Goal: Communication & Community: Answer question/provide support

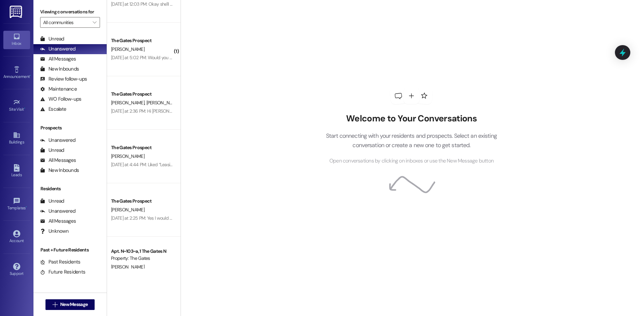
scroll to position [588, 0]
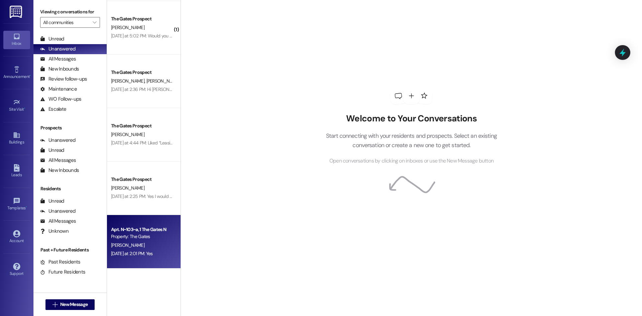
click at [118, 222] on div "Apt. N~103~a, 1 The Gates N Property: The Gates [PERSON_NAME] [DATE] at 2:01 PM…" at bounding box center [144, 242] width 74 height 54
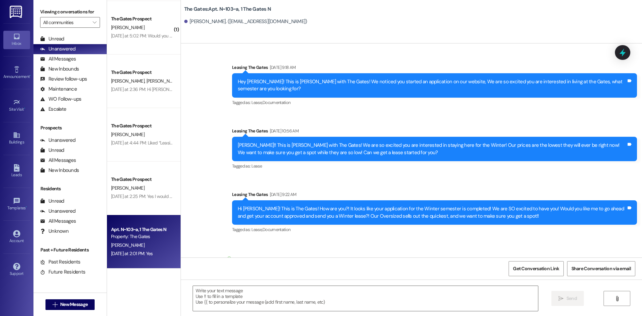
scroll to position [18907, 0]
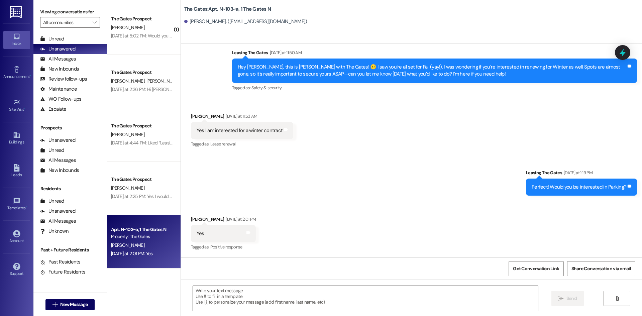
click at [236, 294] on textarea at bounding box center [365, 298] width 345 height 25
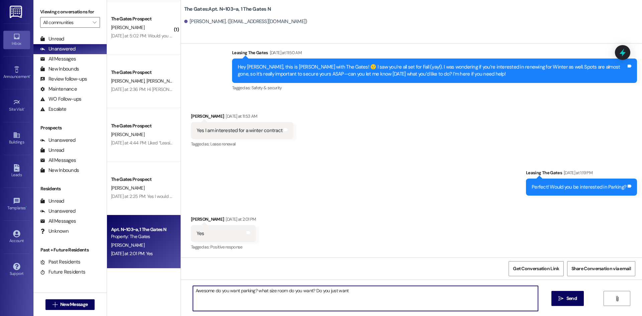
drag, startPoint x: 252, startPoint y: 290, endPoint x: 177, endPoint y: 290, distance: 74.6
click at [181, 290] on div "Awesome do you want parking? what size room do you want? Do you just want  Sen…" at bounding box center [411, 305] width 461 height 50
type textarea "what size room do you want? Do you just want winter or winter spring?"
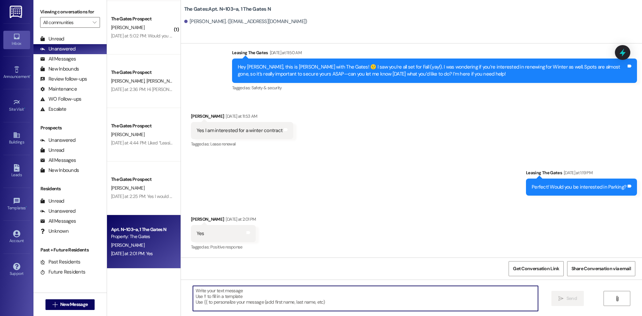
scroll to position [18954, 0]
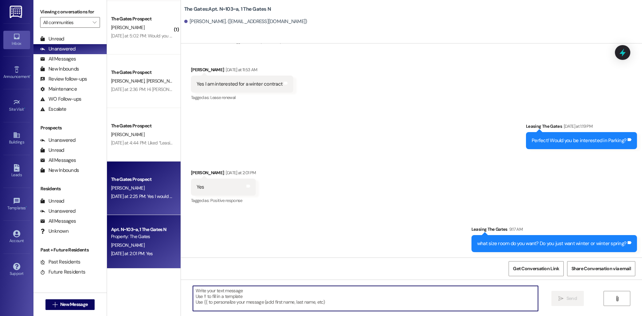
click at [145, 198] on div "[DATE] at 2:25 PM: Yes I would like to renew my lease for winter and I a parkin…" at bounding box center [204, 196] width 187 height 6
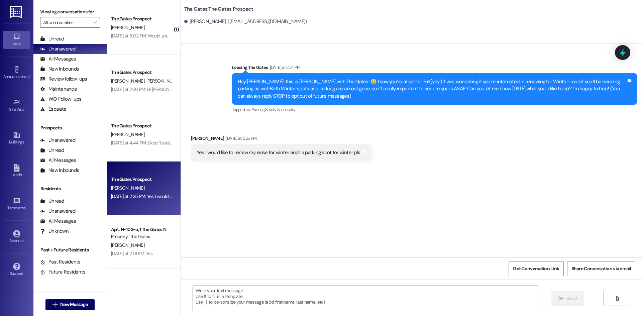
scroll to position [0, 0]
click at [229, 298] on textarea at bounding box center [365, 298] width 345 height 25
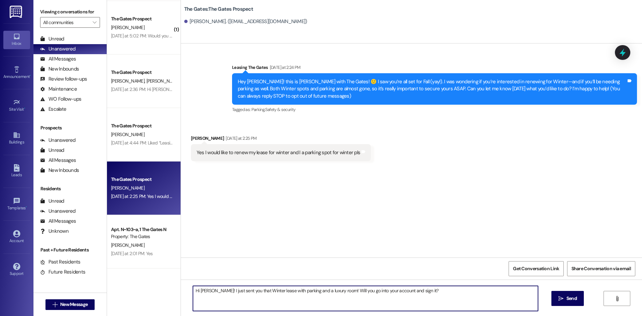
type textarea "Hi [PERSON_NAME]! I just sent you that Winter lease with parking and a luxury r…"
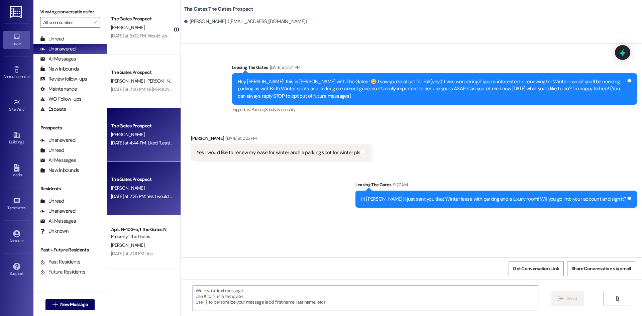
click at [118, 148] on div "The Gates Prospect [PERSON_NAME] [DATE] at 4:44 PM: Liked “Leasing The Gates (T…" at bounding box center [144, 135] width 74 height 54
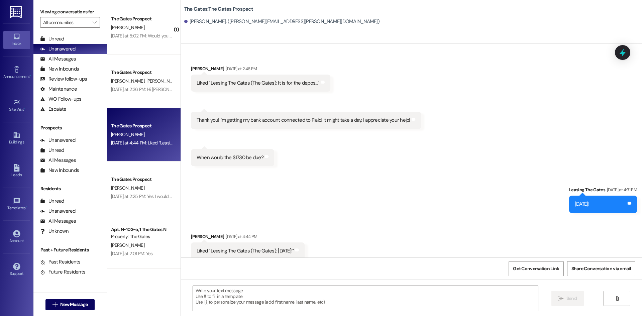
scroll to position [807, 0]
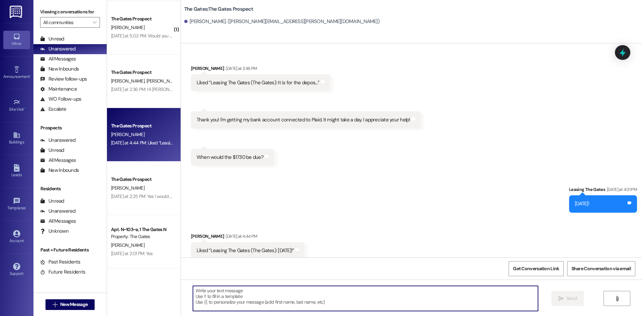
click at [215, 303] on textarea at bounding box center [365, 298] width 345 height 25
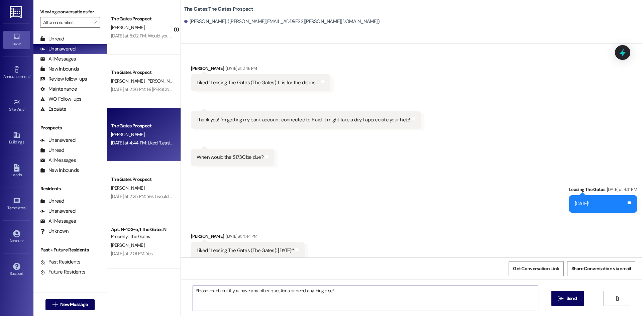
type textarea "Please reach out if you have any other questions or need anything else!"
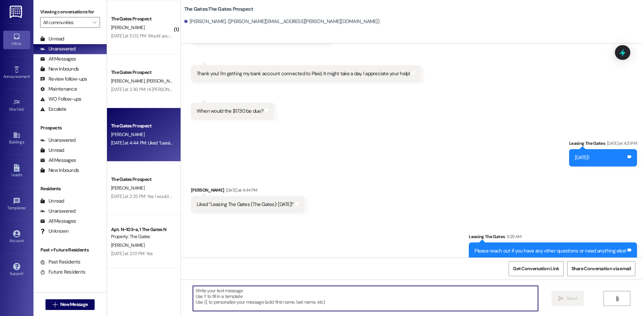
scroll to position [853, 0]
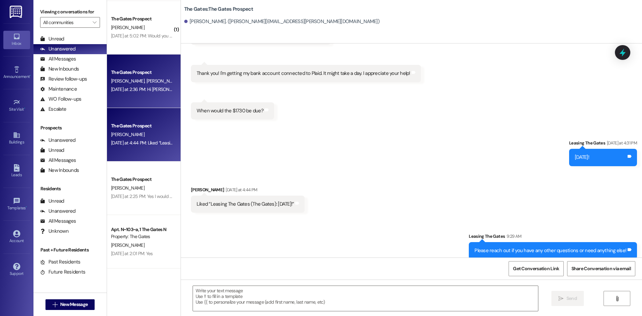
click at [149, 75] on div "The Gates Prospect" at bounding box center [142, 72] width 62 height 7
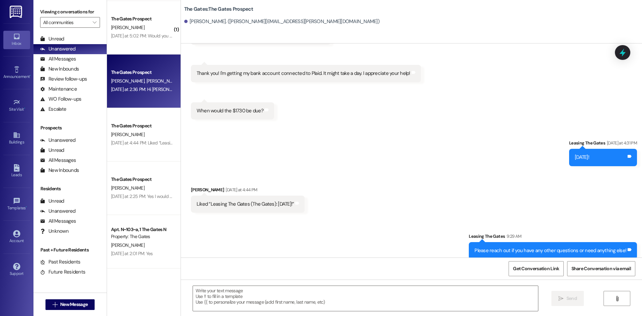
scroll to position [0, 0]
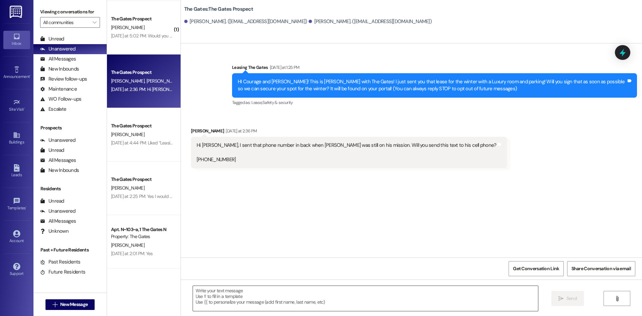
click at [211, 294] on textarea at bounding box center [365, 298] width 345 height 25
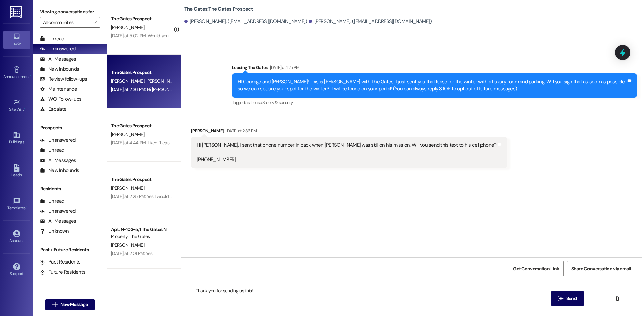
type textarea "Thank you for sending us this!"
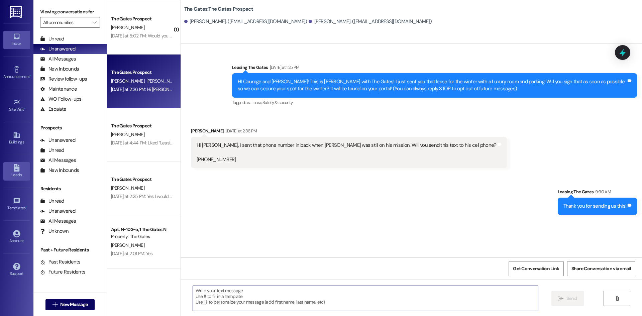
click at [13, 171] on icon at bounding box center [16, 167] width 7 height 7
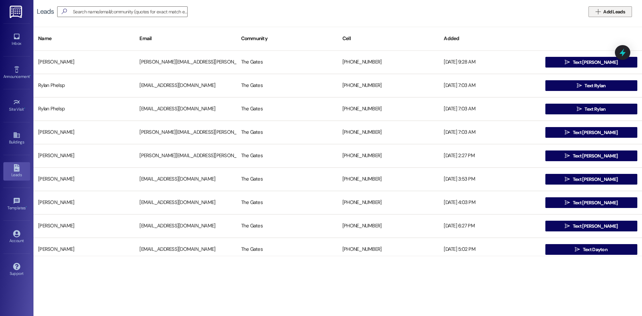
click at [600, 10] on icon "" at bounding box center [598, 11] width 5 height 5
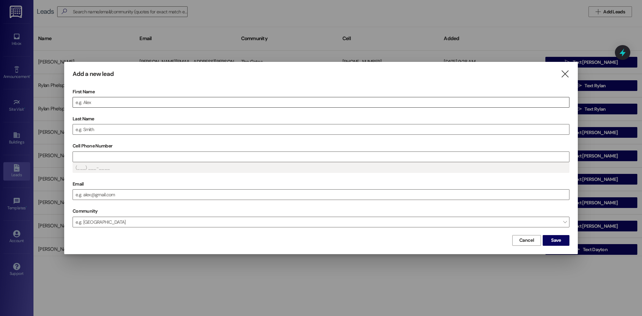
click at [131, 99] on input "First Name" at bounding box center [321, 102] width 497 height 10
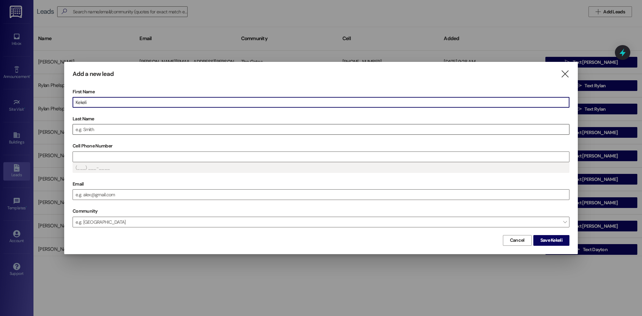
click at [87, 127] on input "Last Name" at bounding box center [321, 129] width 497 height 10
drag, startPoint x: 104, startPoint y: 105, endPoint x: 87, endPoint y: 103, distance: 16.8
click at [87, 103] on input "KekeliSeable" at bounding box center [321, 102] width 497 height 10
click at [95, 128] on input "Last Name" at bounding box center [321, 129] width 497 height 10
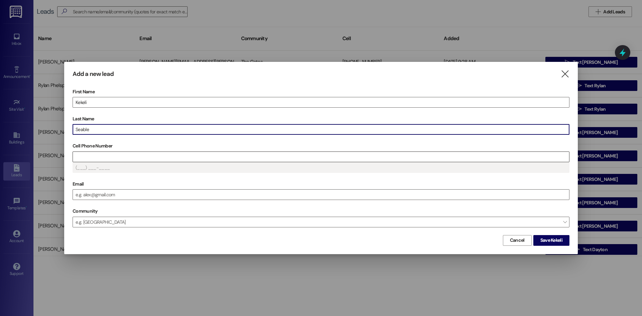
click at [88, 159] on input "Cell Phone Number" at bounding box center [321, 157] width 497 height 10
drag, startPoint x: 119, startPoint y: 129, endPoint x: 89, endPoint y: 130, distance: 30.1
click at [89, 130] on input "Seable208-599-694" at bounding box center [321, 129] width 497 height 10
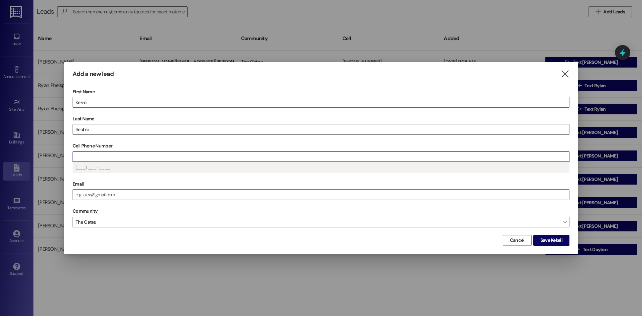
click at [100, 155] on input "Cell Phone Number" at bounding box center [321, 157] width 497 height 10
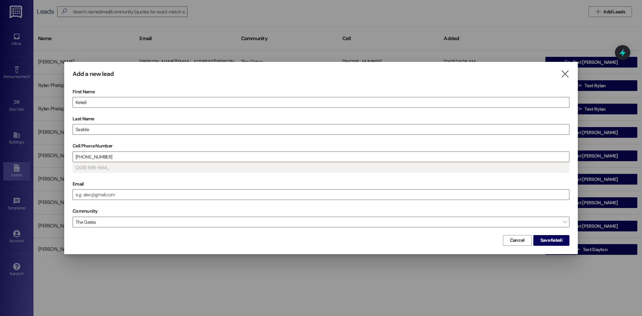
click at [135, 174] on div "First Name [PERSON_NAME] Last Name Seable Cell Phone Number [PHONE_NUMBER] (208…" at bounding box center [321, 160] width 497 height 147
click at [108, 157] on input "[PHONE_NUMBER]" at bounding box center [321, 157] width 497 height 10
click at [105, 194] on input "Email" at bounding box center [321, 195] width 497 height 10
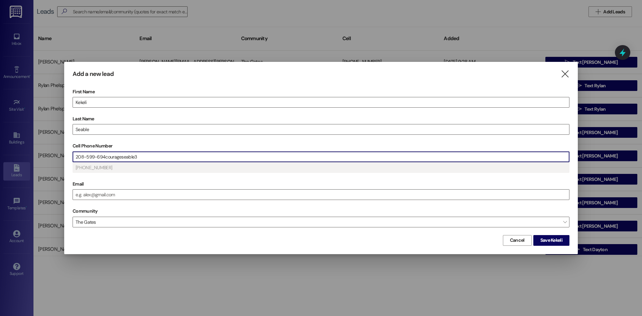
drag, startPoint x: 140, startPoint y: 158, endPoint x: 105, endPoint y: 158, distance: 35.5
click at [105, 158] on input "208-599-694courageseable3" at bounding box center [321, 157] width 497 height 10
click at [104, 194] on input "Email" at bounding box center [321, 195] width 497 height 10
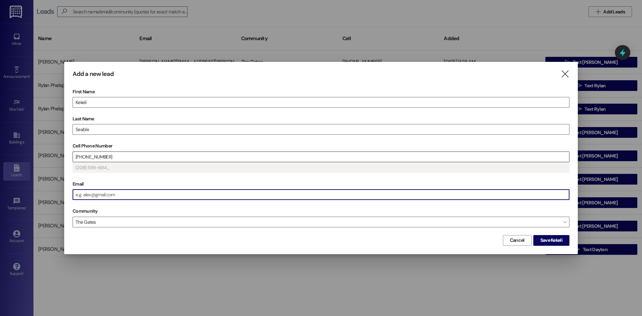
click at [103, 157] on input "[PHONE_NUMBER]" at bounding box center [321, 157] width 497 height 10
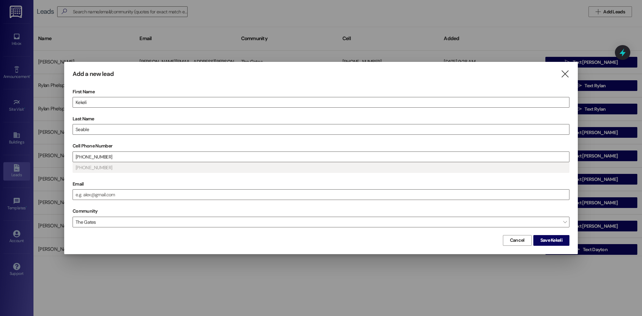
click at [134, 188] on label "Email" at bounding box center [321, 184] width 497 height 10
click at [134, 190] on input "Email" at bounding box center [321, 195] width 497 height 10
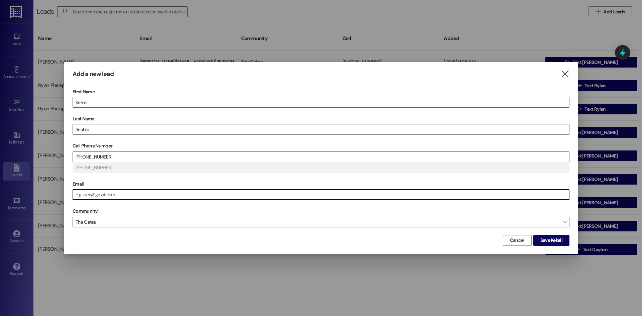
click at [129, 192] on input "Email" at bounding box center [321, 195] width 497 height 10
click at [550, 242] on span "Save Kekeli" at bounding box center [552, 240] width 22 height 7
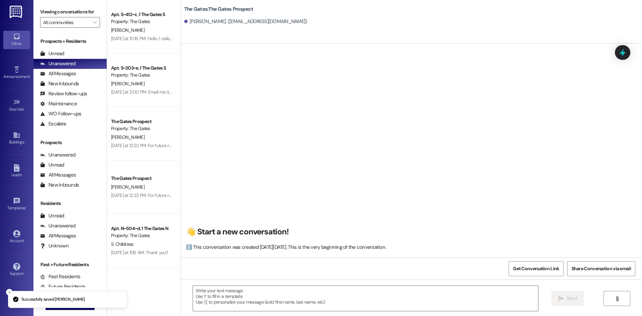
scroll to position [0, 0]
click at [278, 288] on textarea at bounding box center [365, 298] width 345 height 25
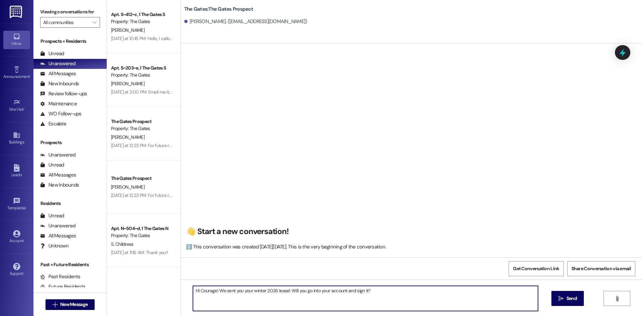
type textarea "Hi Courage! We sent you your winter 2026 lease! Will you go into your account a…"
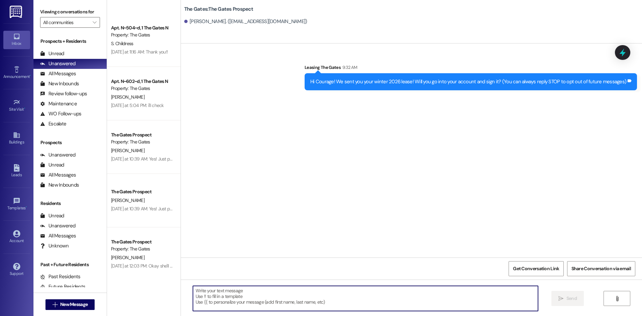
scroll to position [427, 0]
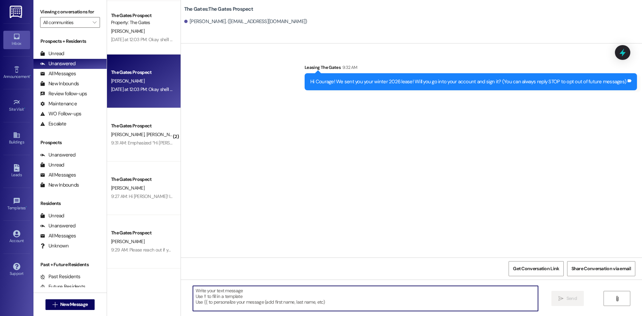
click at [132, 98] on div "The Gates Prospect [PERSON_NAME] [DATE] at 12:03 PM: Okay she'll get it! Thanks…" at bounding box center [144, 82] width 74 height 54
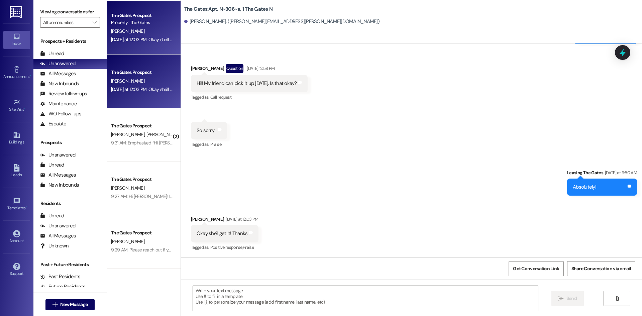
scroll to position [36828, 0]
click at [241, 310] on textarea at bounding box center [365, 298] width 345 height 25
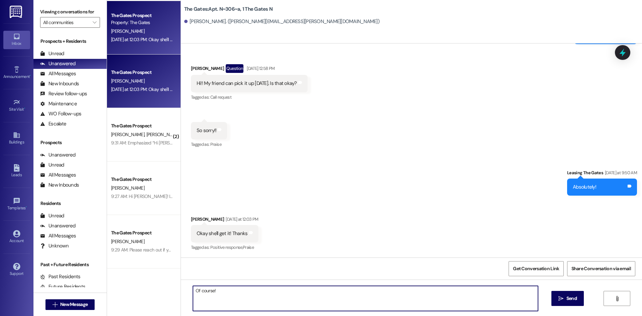
type textarea "Of course!"
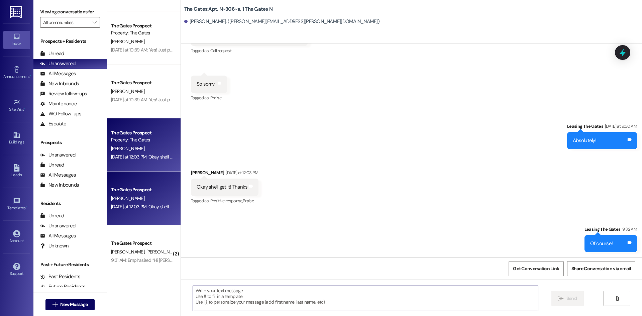
scroll to position [293, 0]
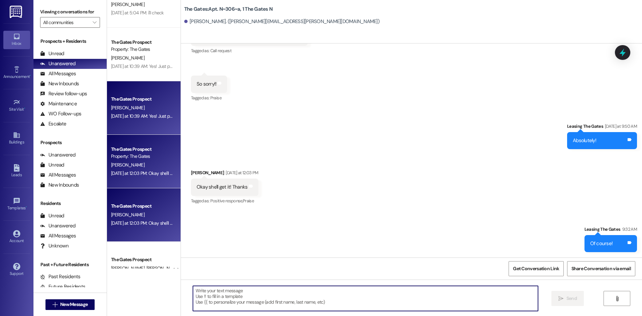
click at [145, 99] on div "The Gates Prospect" at bounding box center [142, 99] width 62 height 7
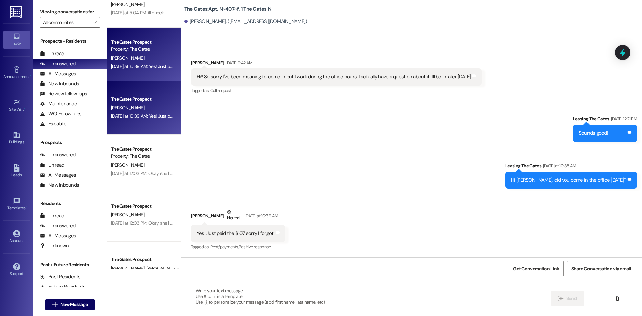
scroll to position [4923, 0]
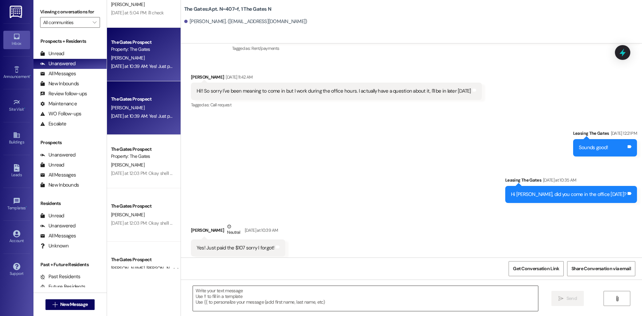
click at [235, 302] on textarea at bounding box center [365, 298] width 345 height 25
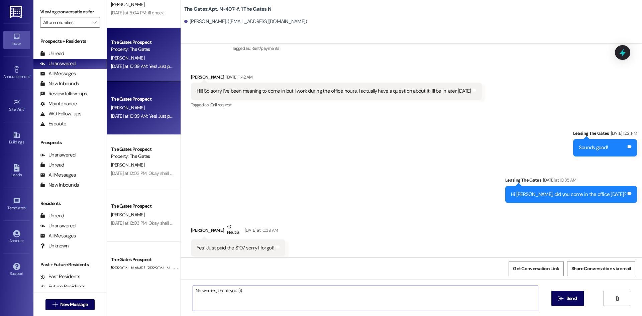
type textarea "No worries, thank you :))"
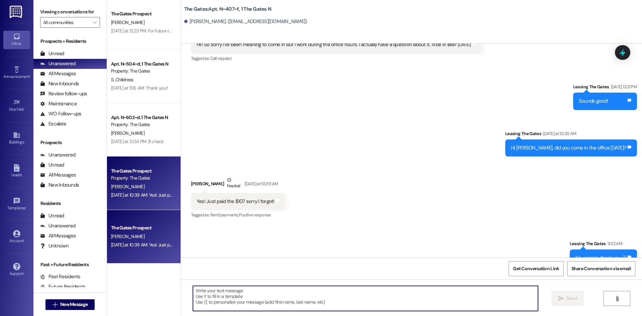
scroll to position [160, 0]
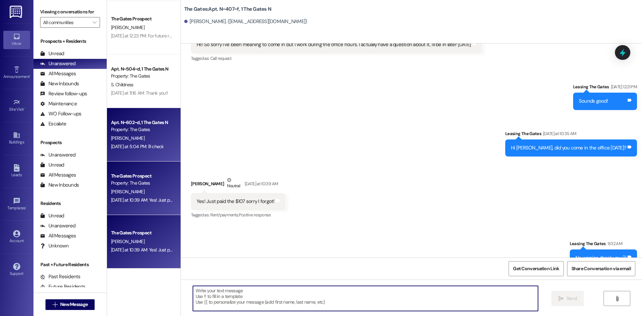
click at [135, 141] on div "[PERSON_NAME]" at bounding box center [141, 138] width 63 height 8
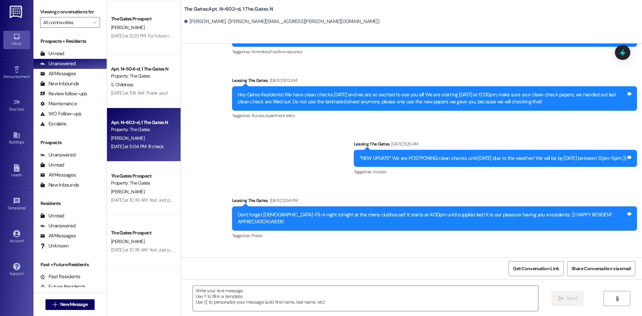
scroll to position [17948, 0]
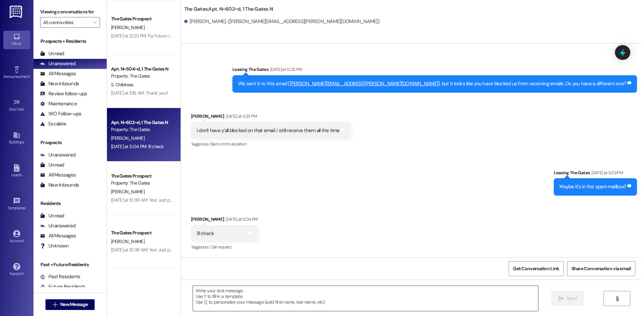
click at [210, 301] on textarea at bounding box center [365, 298] width 345 height 25
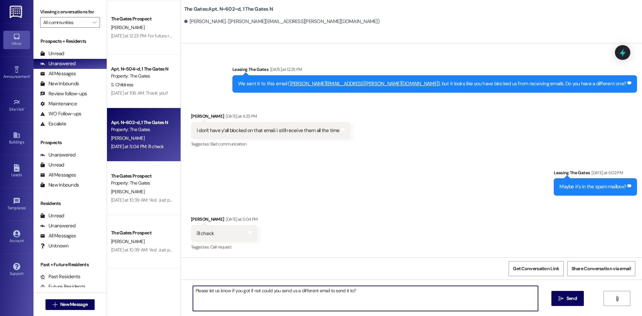
type textarea "Please let us know if you got if not could you send us a different email to sen…"
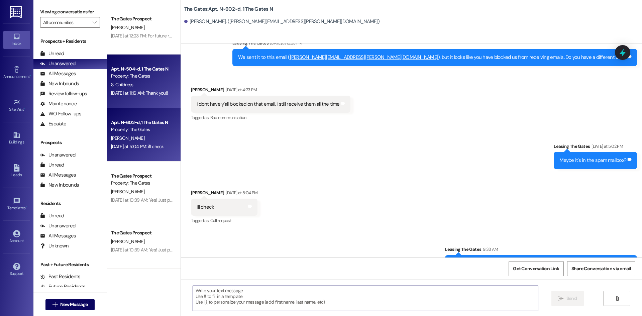
scroll to position [17995, 0]
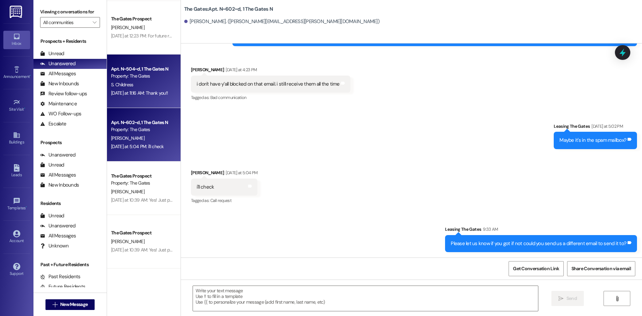
click at [135, 81] on div "S. Childress" at bounding box center [141, 85] width 63 height 8
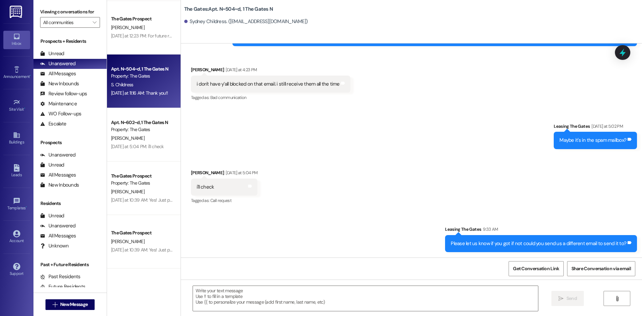
scroll to position [5885, 0]
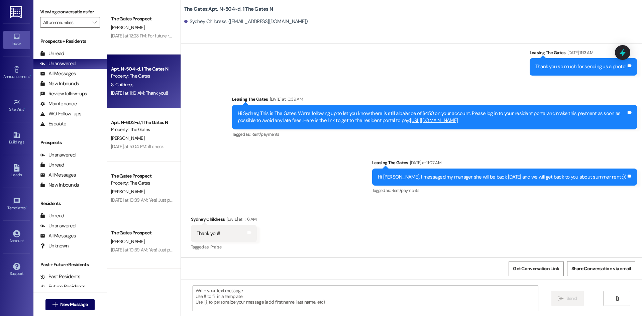
click at [237, 302] on textarea at bounding box center [365, 298] width 345 height 25
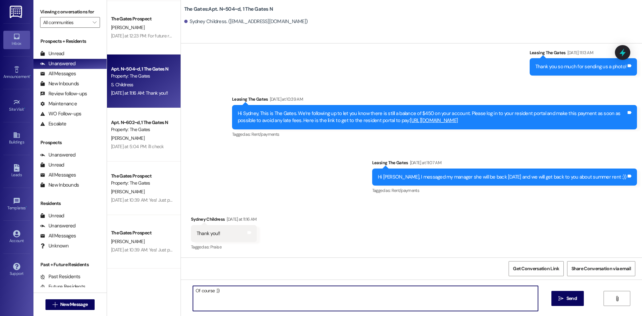
type textarea "Of course :))"
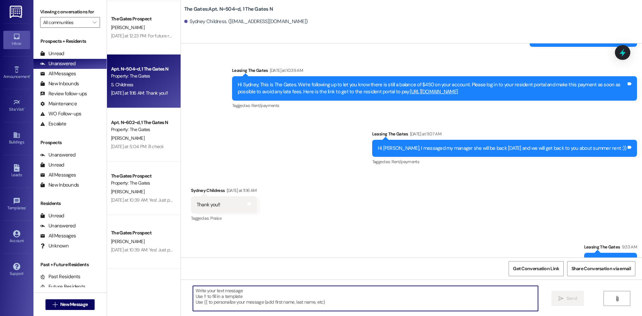
scroll to position [5932, 0]
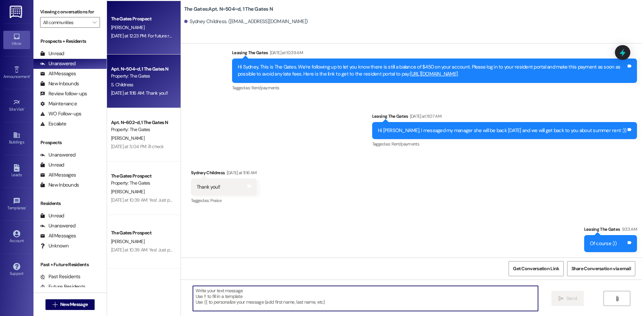
click at [141, 33] on div "[DATE] at 12:23 PM: For future reference, you guys are more than welcome to cal…" at bounding box center [273, 36] width 325 height 6
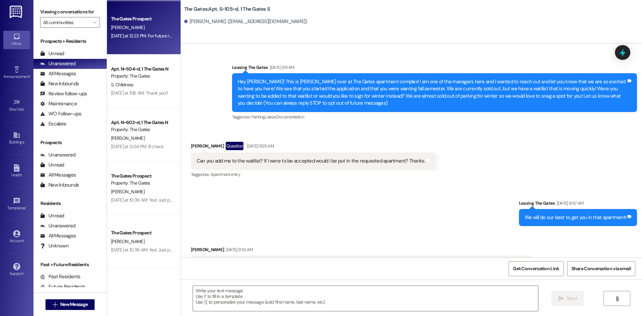
scroll to position [9656, 0]
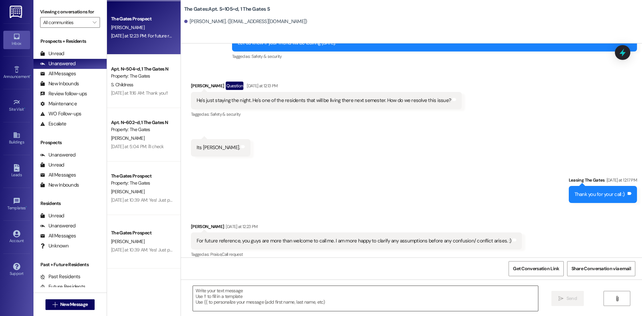
click at [245, 294] on textarea at bounding box center [365, 298] width 345 height 25
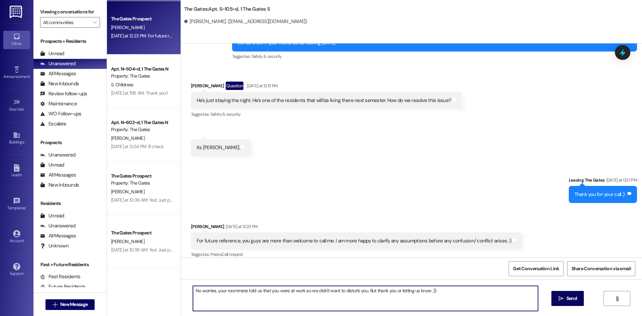
click at [443, 293] on textarea "No worries, your roommate told us that you were at work so we didn't want to di…" at bounding box center [365, 298] width 345 height 25
type textarea "No worries, your roommate told us that you were at work so we didn't want to di…"
click at [577, 293] on button " Send" at bounding box center [568, 298] width 32 height 15
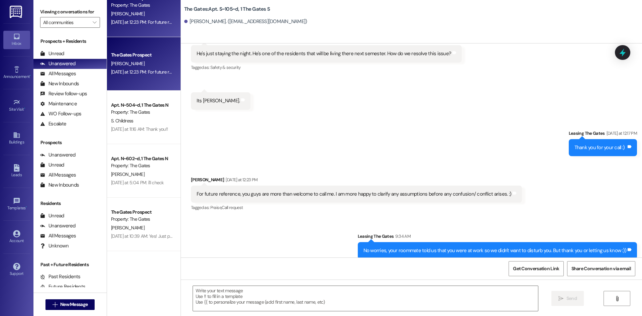
scroll to position [26, 0]
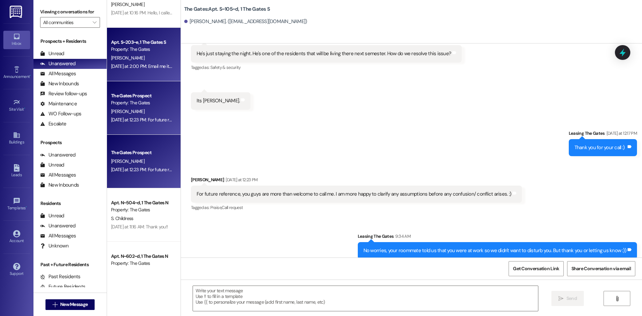
click at [133, 53] on div "Apt. S~203~e, 1 The Gates S Property: The Gates" at bounding box center [141, 46] width 63 height 16
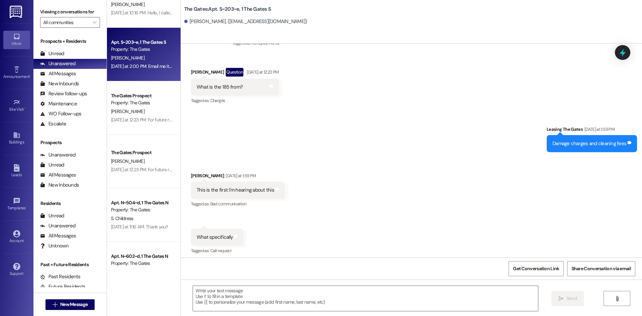
scroll to position [33776, 0]
click at [229, 306] on textarea at bounding box center [365, 298] width 345 height 25
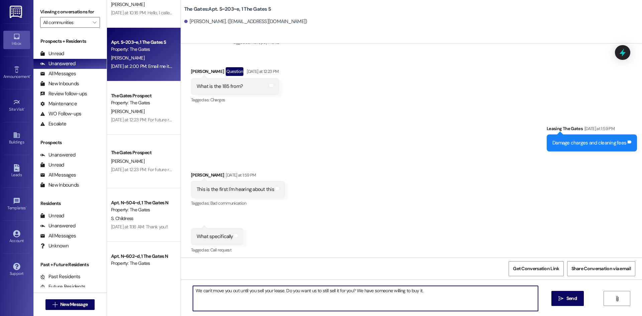
type textarea "We can't move you out until you sell your lease. Do you want us to still sell i…"
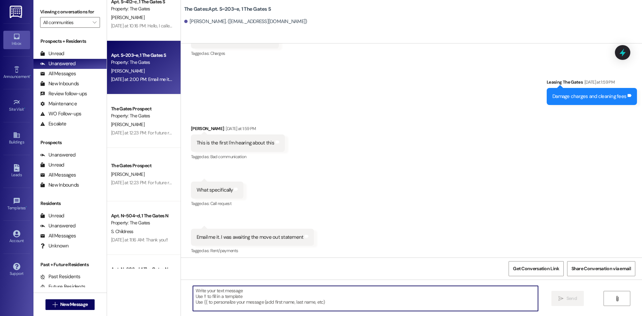
scroll to position [0, 0]
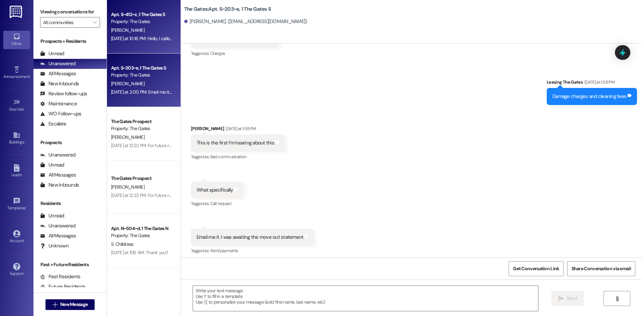
click at [139, 46] on div "Apt. S~412~c, 1 The Gates S Property: The Gates [PERSON_NAME] [DATE] at 10:16 P…" at bounding box center [144, 27] width 74 height 54
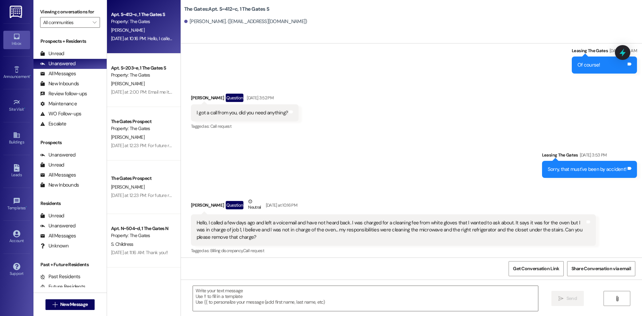
scroll to position [22815, 0]
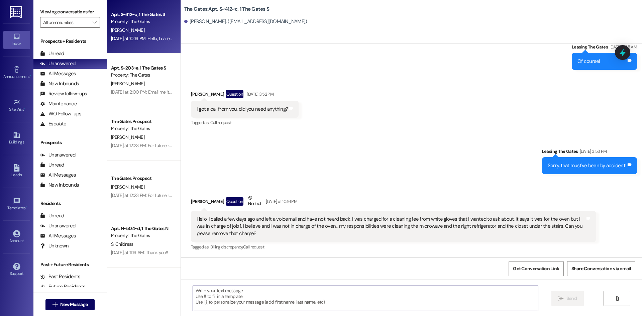
drag, startPoint x: 243, startPoint y: 300, endPoint x: 247, endPoint y: 296, distance: 6.2
click at [244, 300] on textarea at bounding box center [365, 298] width 345 height 25
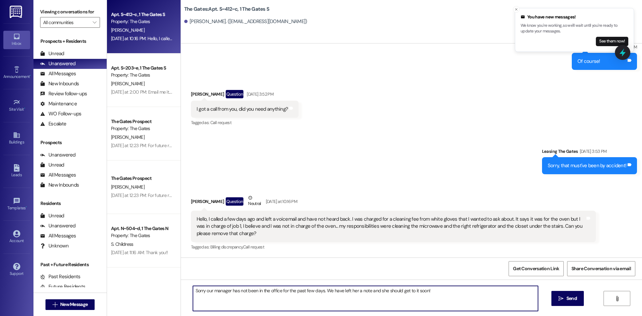
type textarea "Sorry our manager has not been in the office for the past few days. We have lef…"
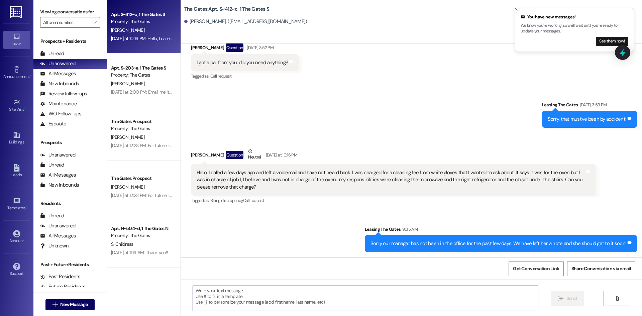
scroll to position [22862, 0]
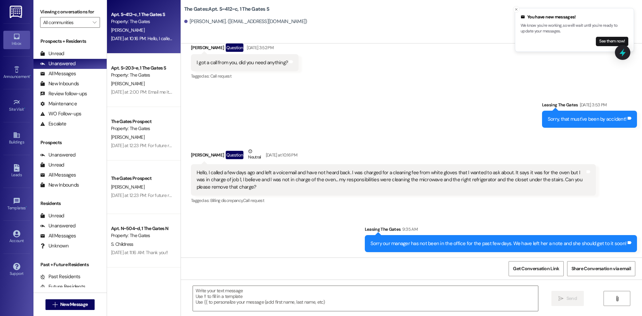
click at [77, 45] on div "Prospects + Residents Unread (0) Unread: Any message you haven't read yet will …" at bounding box center [69, 83] width 73 height 91
click at [82, 53] on div "Unread (0)" at bounding box center [69, 54] width 73 height 10
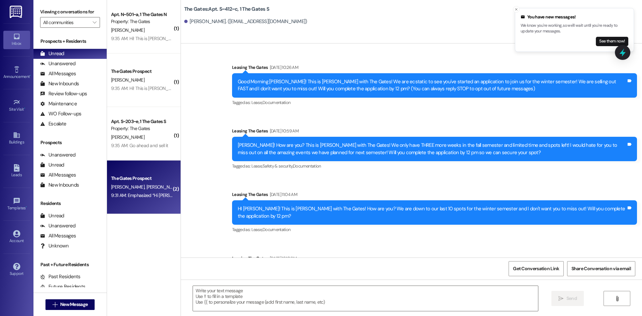
scroll to position [22815, 0]
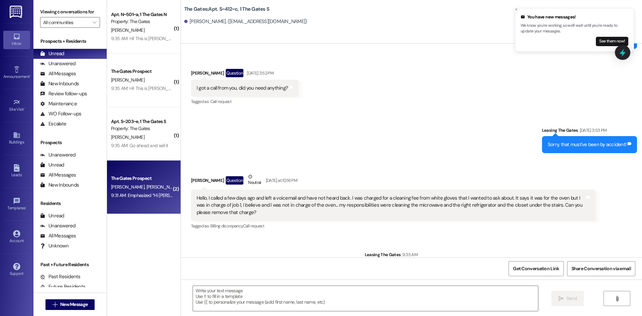
click at [147, 186] on div "[PERSON_NAME] [PERSON_NAME]" at bounding box center [141, 187] width 63 height 8
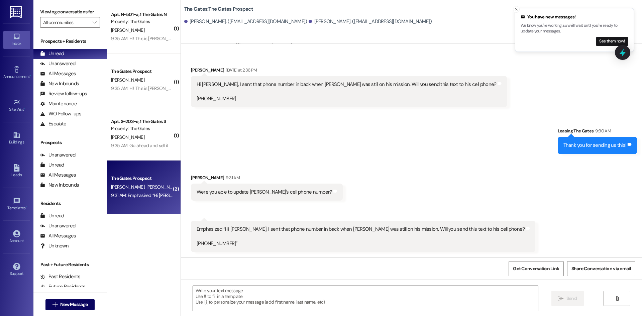
click at [227, 300] on textarea at bounding box center [365, 298] width 345 height 25
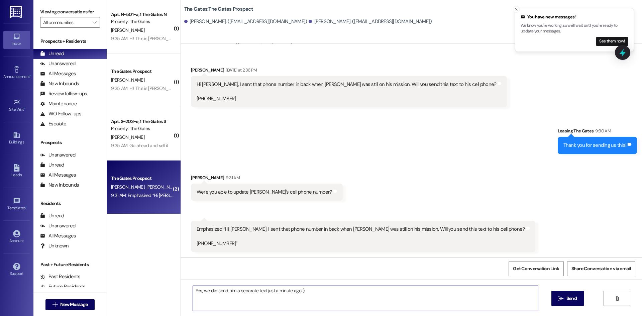
type textarea "Yes, we did send him a separate text just a minute ago :)"
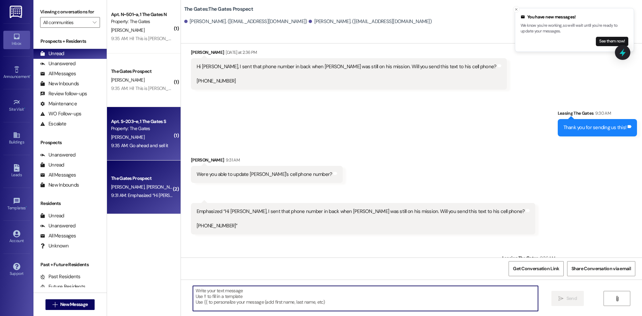
scroll to position [108, 0]
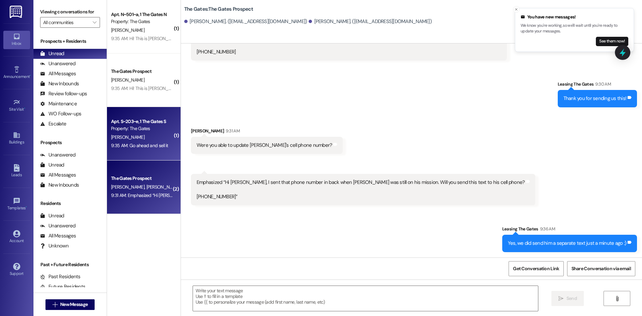
click at [143, 136] on div "[PERSON_NAME]" at bounding box center [141, 137] width 63 height 8
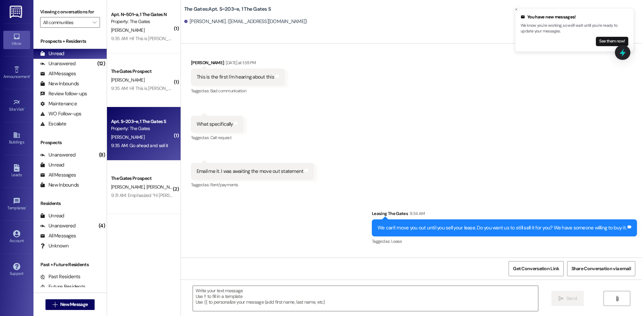
scroll to position [33888, 0]
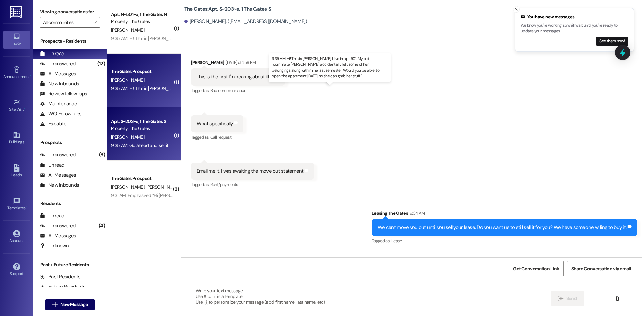
click at [155, 88] on div "9:35 AM: Hi! This is [PERSON_NAME] I live in apt 501. My old roommate [PERSON_N…" at bounding box center [339, 88] width 457 height 6
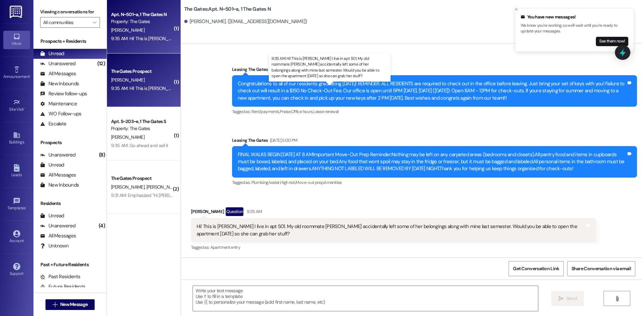
scroll to position [4958, 0]
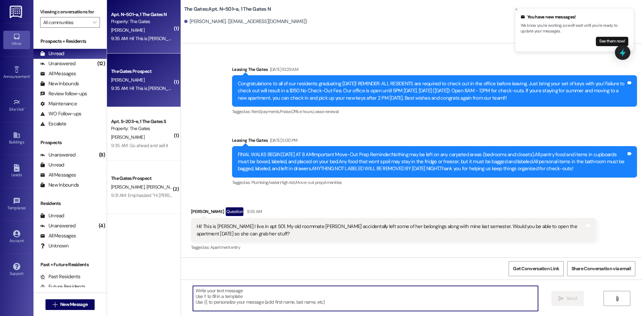
click at [250, 306] on textarea at bounding box center [365, 298] width 345 height 25
type textarea "Come into the office and we can give you that key!"
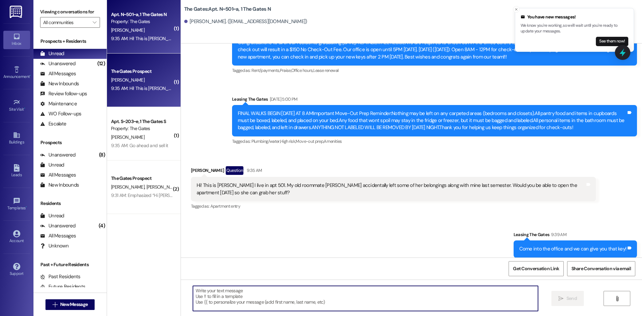
scroll to position [5005, 0]
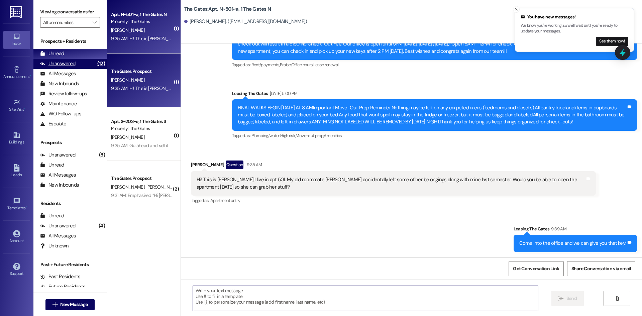
click at [81, 64] on div "Unanswered (12)" at bounding box center [69, 64] width 73 height 10
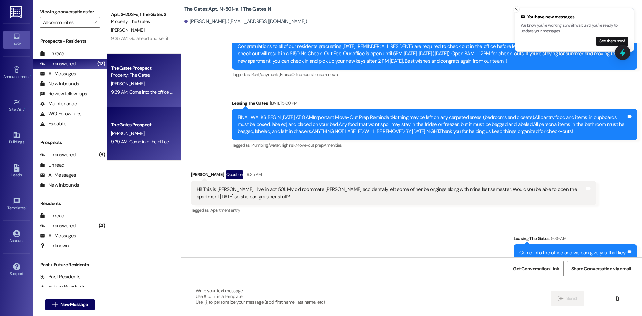
scroll to position [4957, 0]
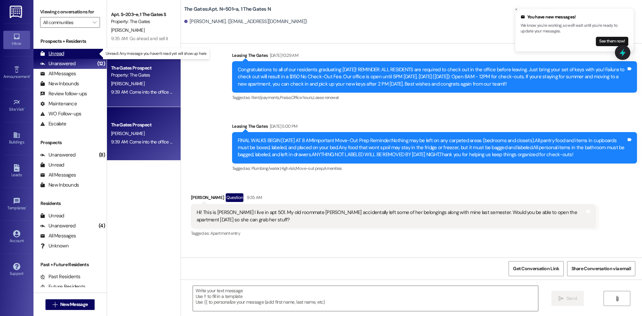
click at [66, 54] on div "Unread (0)" at bounding box center [69, 54] width 73 height 10
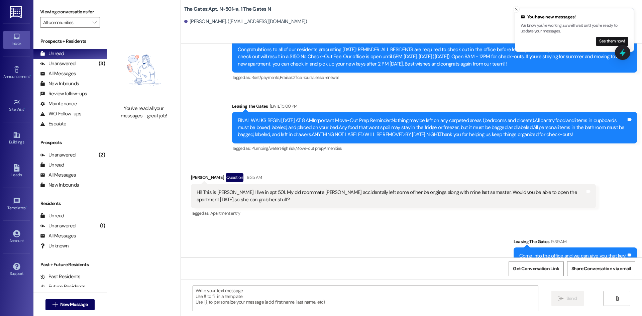
scroll to position [5005, 0]
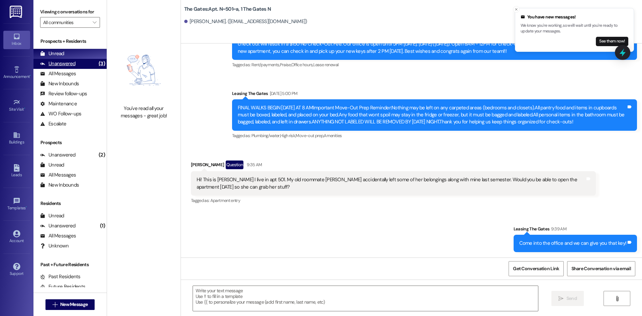
click at [81, 65] on div "Unanswered (3)" at bounding box center [69, 64] width 73 height 10
click at [79, 52] on div "Unread (0)" at bounding box center [69, 54] width 73 height 10
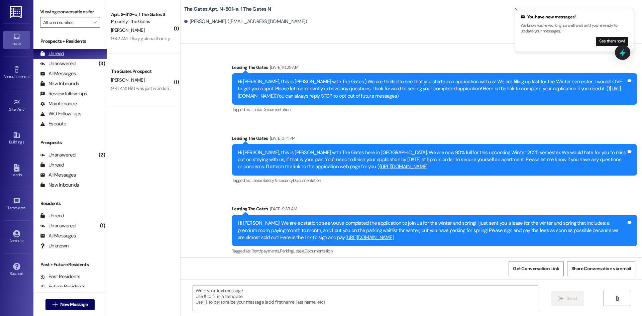
scroll to position [4957, 0]
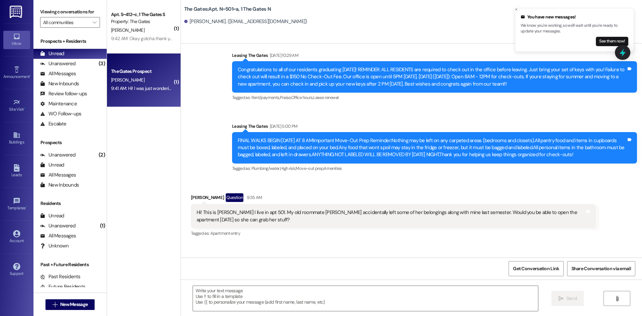
click at [137, 78] on div "[PERSON_NAME]" at bounding box center [141, 80] width 63 height 8
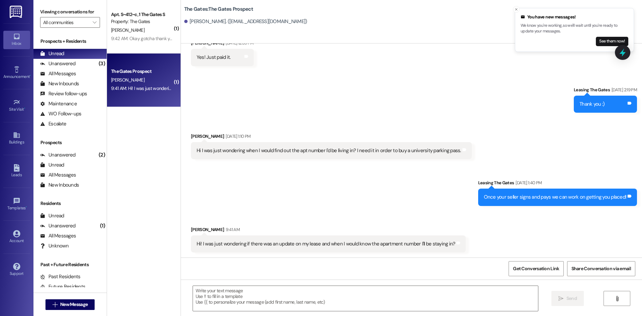
scroll to position [152, 0]
click at [277, 294] on textarea at bounding box center [365, 298] width 345 height 25
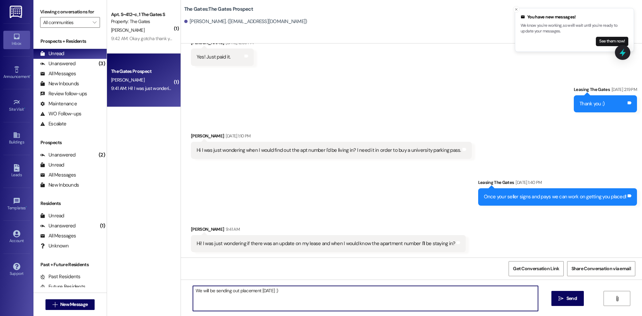
type textarea "We will be sending out placement [DATE] :)"
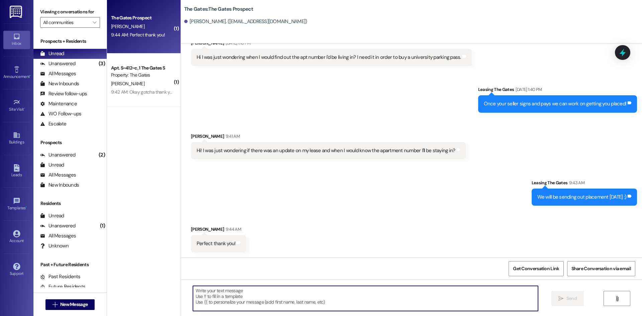
scroll to position [245, 0]
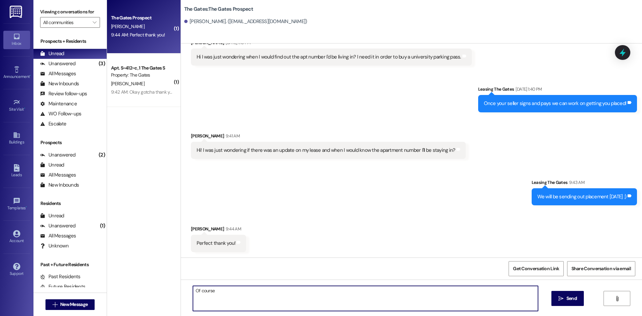
type textarea "Of course!"
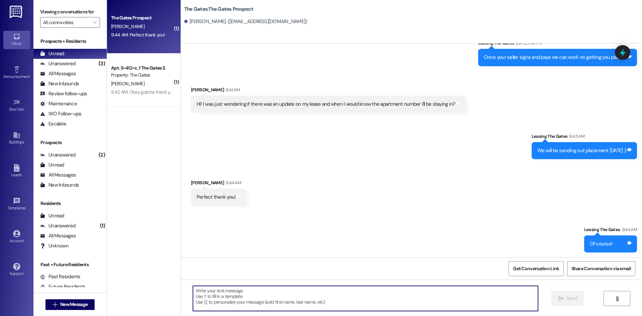
scroll to position [292, 0]
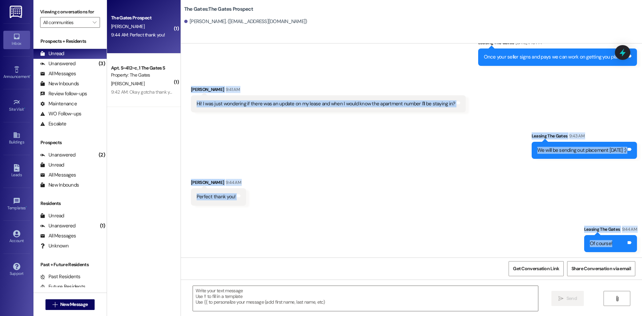
drag, startPoint x: 614, startPoint y: 243, endPoint x: 178, endPoint y: 92, distance: 462.0
click at [181, 92] on div "Sent via SMS Leasing The Gates [DATE] 1:21 PM Hi [PERSON_NAME]! This is [PERSON…" at bounding box center [411, 150] width 461 height 214
copy div "[PERSON_NAME] 9:41 AM Hi! I was just wondering if there was an update on my lea…"
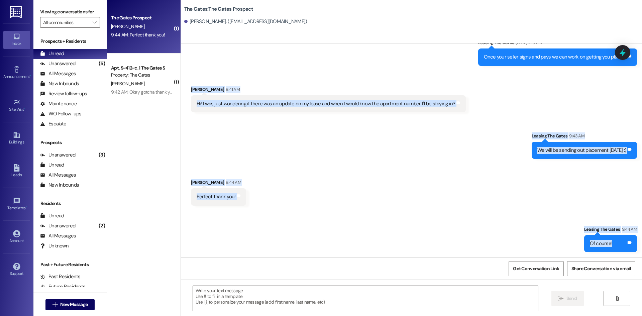
scroll to position [245, 0]
